Goal: Information Seeking & Learning: Understand process/instructions

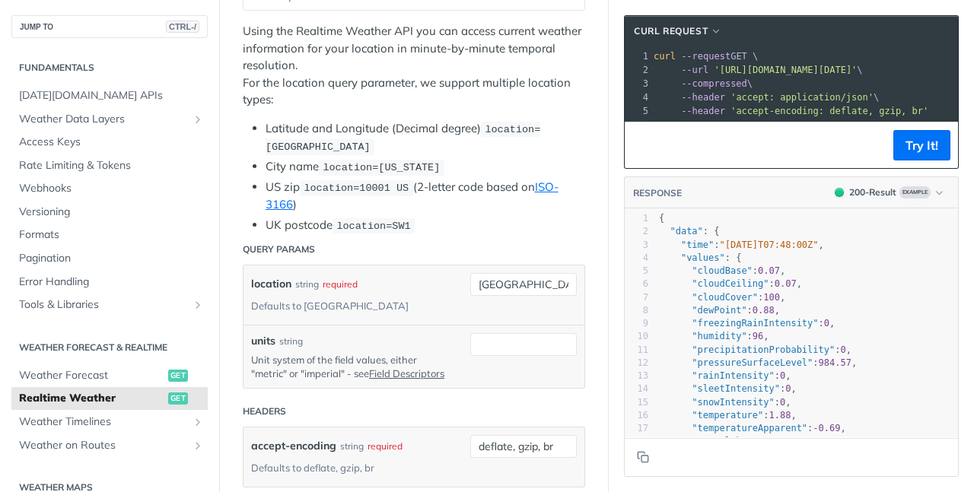
scroll to position [281, 0]
click at [270, 304] on div "Defaults to [GEOGRAPHIC_DATA]" at bounding box center [329, 306] width 157 height 22
click at [481, 333] on input "units" at bounding box center [523, 344] width 106 height 23
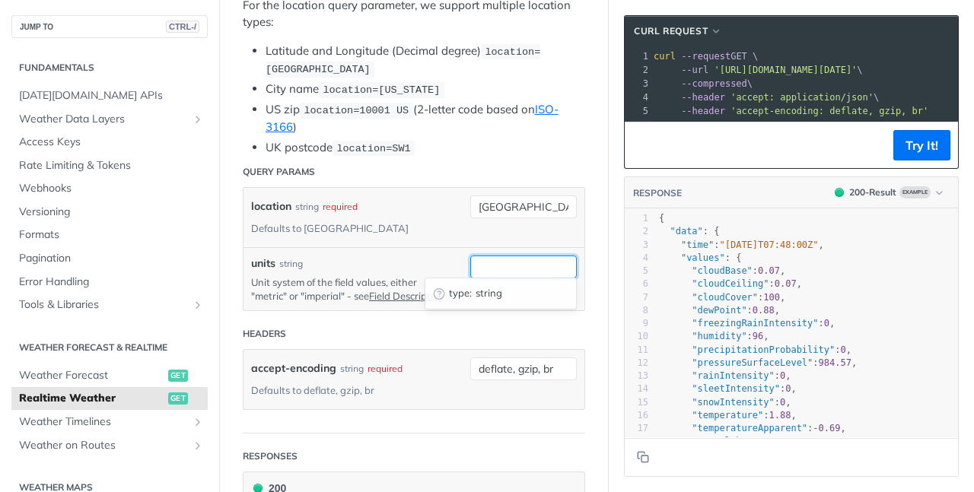
scroll to position [361, 0]
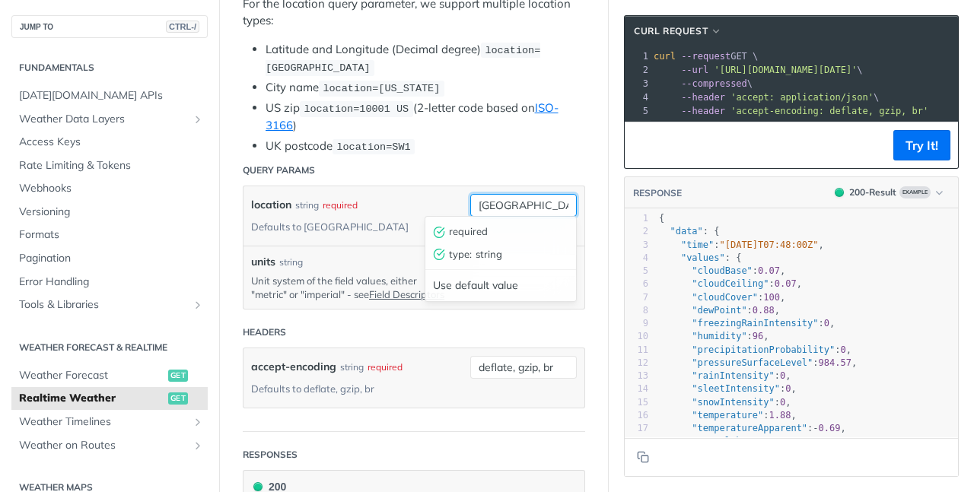
click at [530, 205] on input "[GEOGRAPHIC_DATA]" at bounding box center [523, 205] width 106 height 23
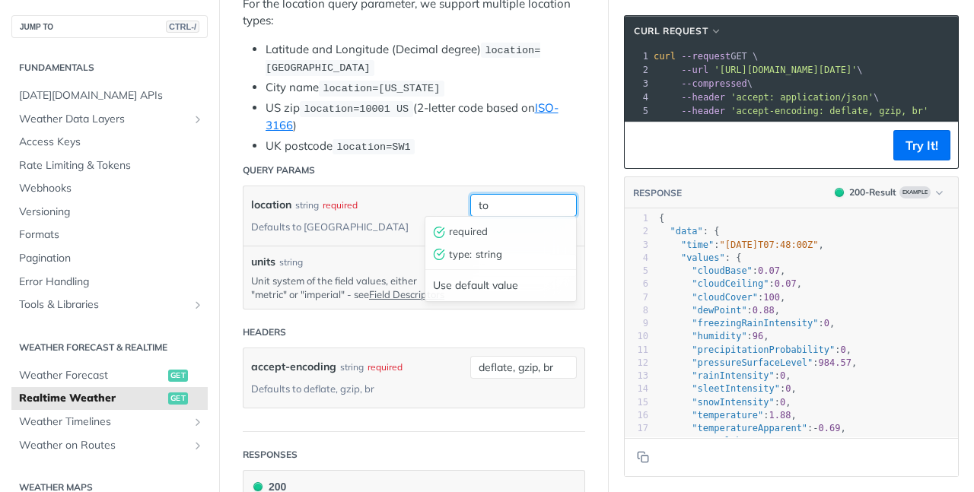
type input "t"
type input "[GEOGRAPHIC_DATA]"
click at [539, 199] on input "[GEOGRAPHIC_DATA]" at bounding box center [523, 205] width 106 height 23
click at [363, 274] on p "Unit system of the field values, either "metric" or "imperial" - see Field Desc…" at bounding box center [349, 287] width 196 height 27
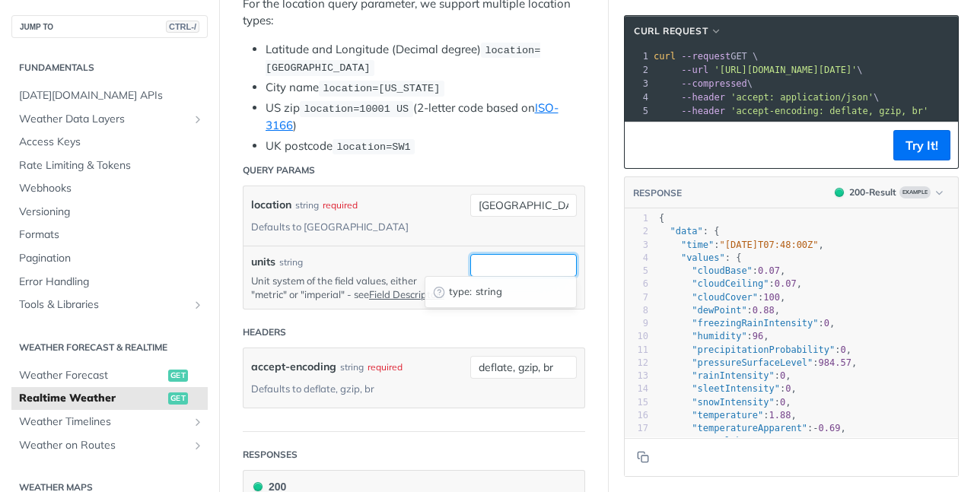
click at [503, 269] on input "units" at bounding box center [523, 265] width 106 height 23
drag, startPoint x: 483, startPoint y: 281, endPoint x: 466, endPoint y: 298, distance: 24.2
click at [466, 298] on div "type : string" at bounding box center [500, 292] width 151 height 23
click at [466, 298] on div "units string Unit system of the field values, either "metric" or "imperial" - s…" at bounding box center [414, 277] width 326 height 47
click at [518, 258] on input "units" at bounding box center [523, 265] width 106 height 23
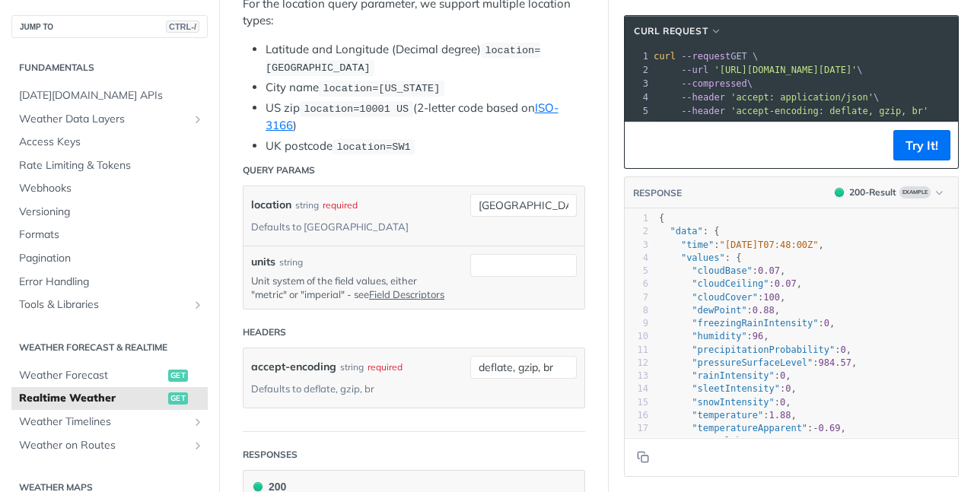
click at [415, 324] on form "Query Params location string required Defaults to [GEOGRAPHIC_DATA] [GEOGRAPHIC…" at bounding box center [414, 293] width 342 height 277
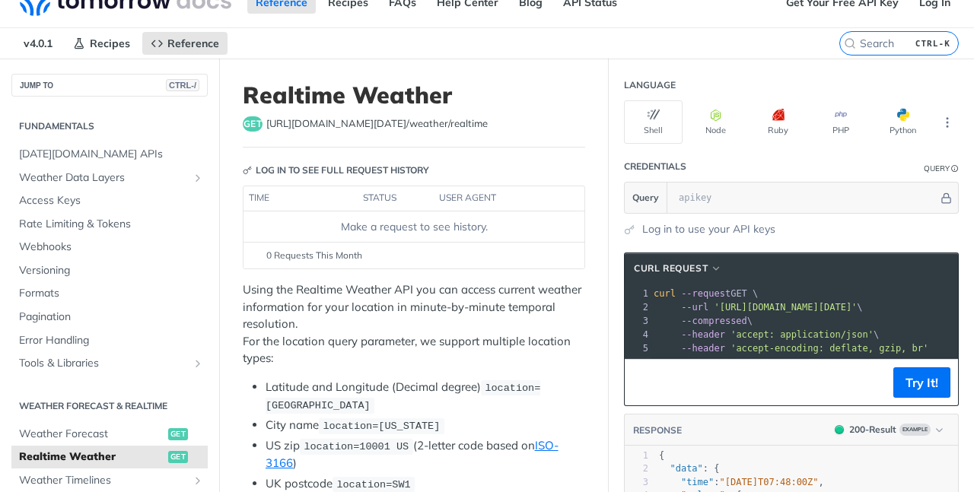
scroll to position [0, 0]
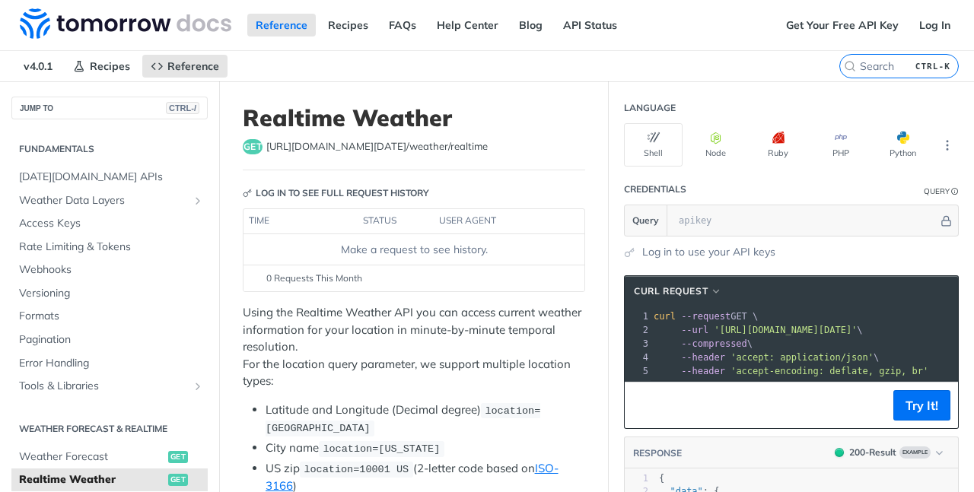
click at [314, 27] on div "Reference Recipes FAQs Help Center Blog API Status" at bounding box center [388, 25] width 777 height 50
click at [373, 17] on div "Reference Recipes FAQs Help Center Blog API Status" at bounding box center [388, 25] width 777 height 50
click at [345, 28] on link "Recipes" at bounding box center [347, 25] width 57 height 23
